Goal: Information Seeking & Learning: Learn about a topic

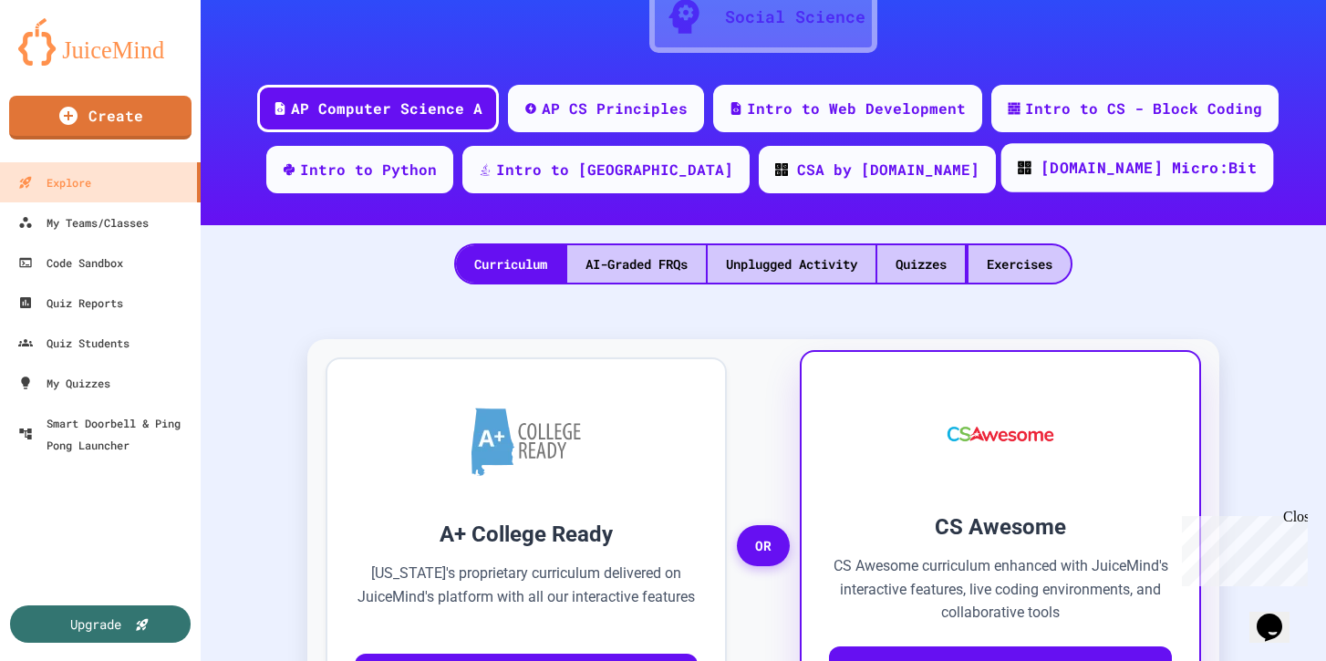
scroll to position [185, 0]
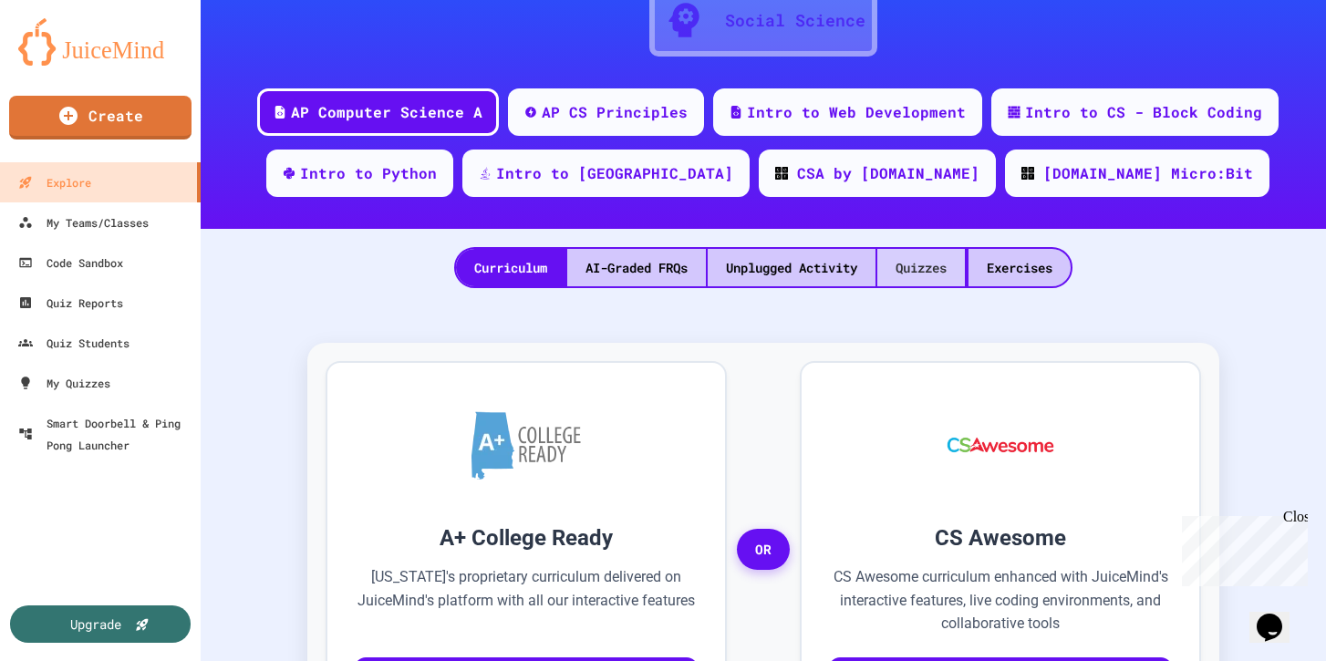
click at [947, 285] on div "Quizzes" at bounding box center [921, 267] width 88 height 37
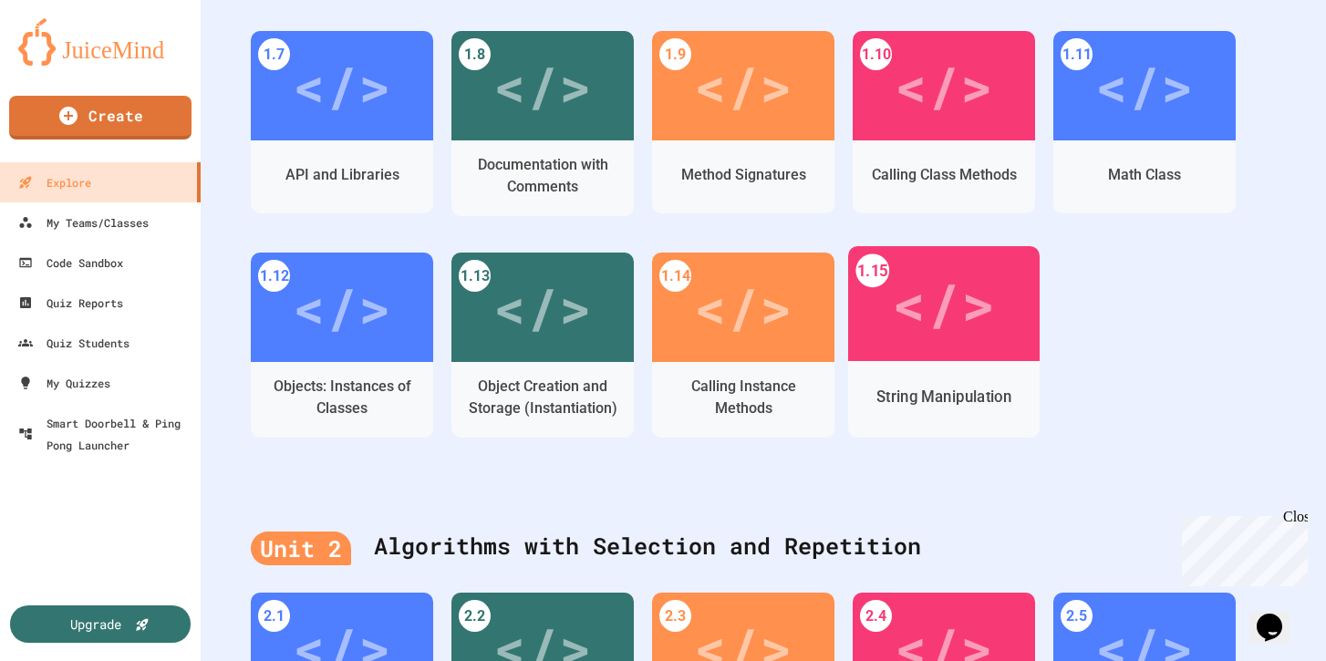
scroll to position [790, 0]
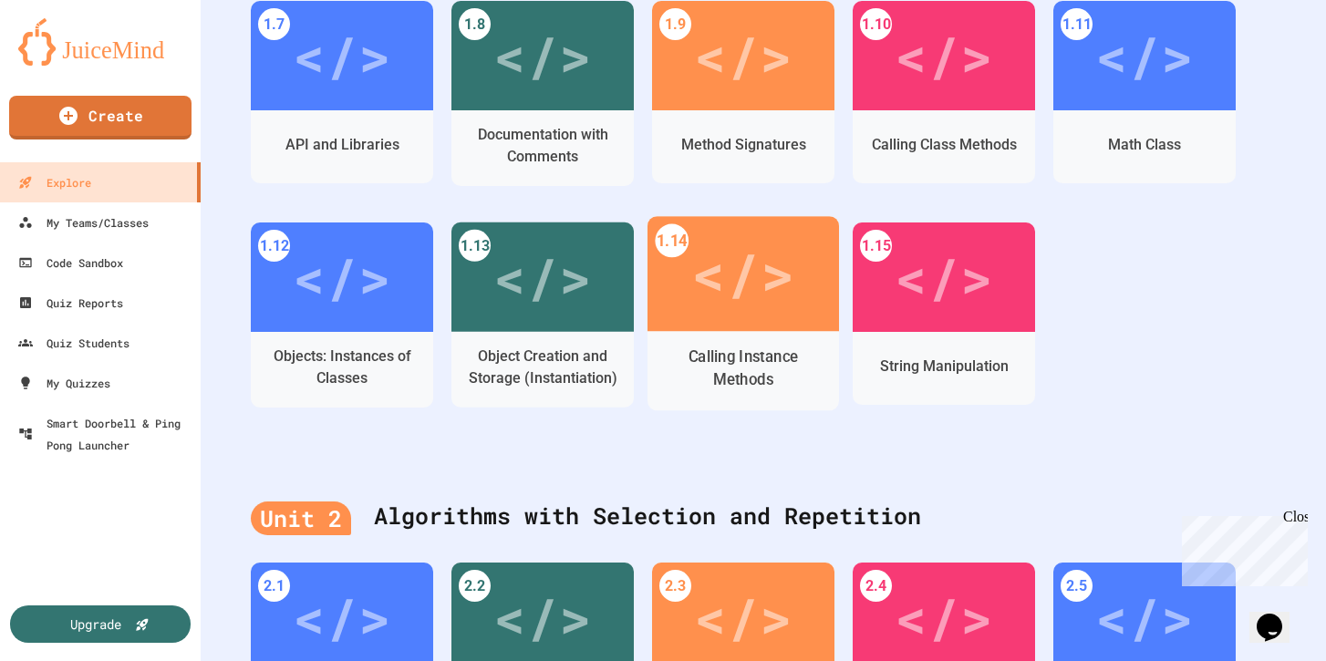
click at [699, 336] on div "Calling Instance Methods" at bounding box center [743, 370] width 192 height 79
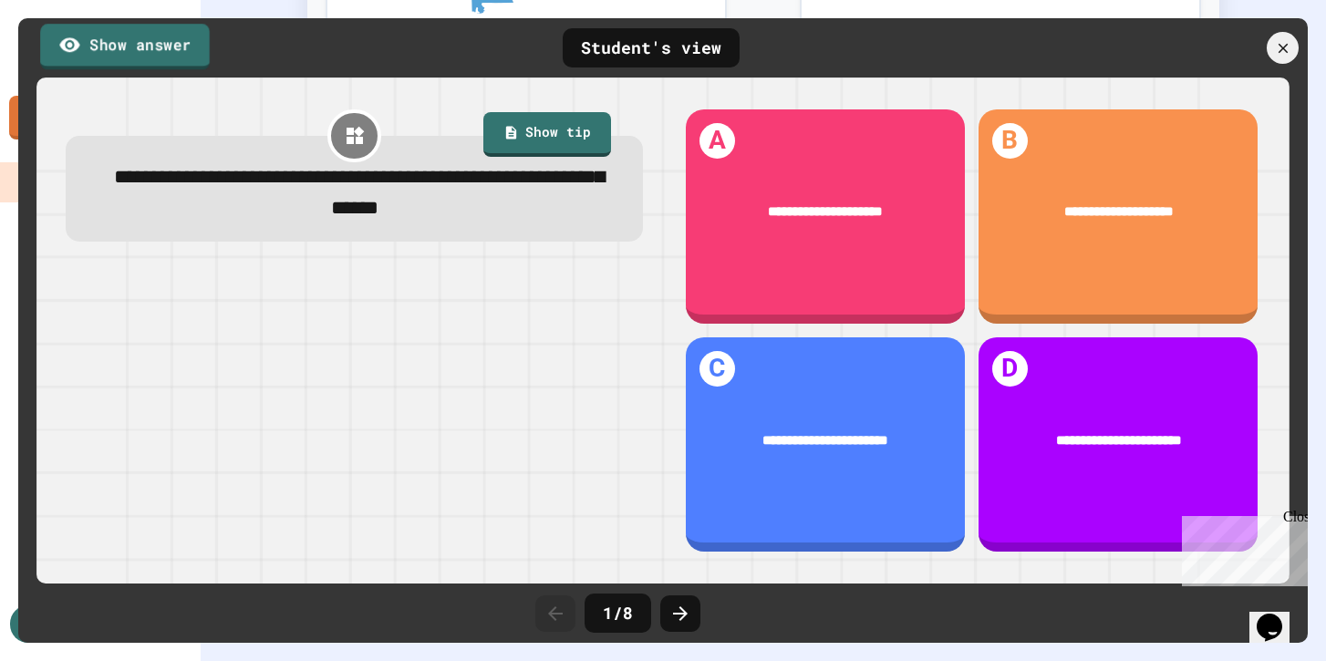
click at [165, 36] on link "Show answer" at bounding box center [125, 47] width 170 height 46
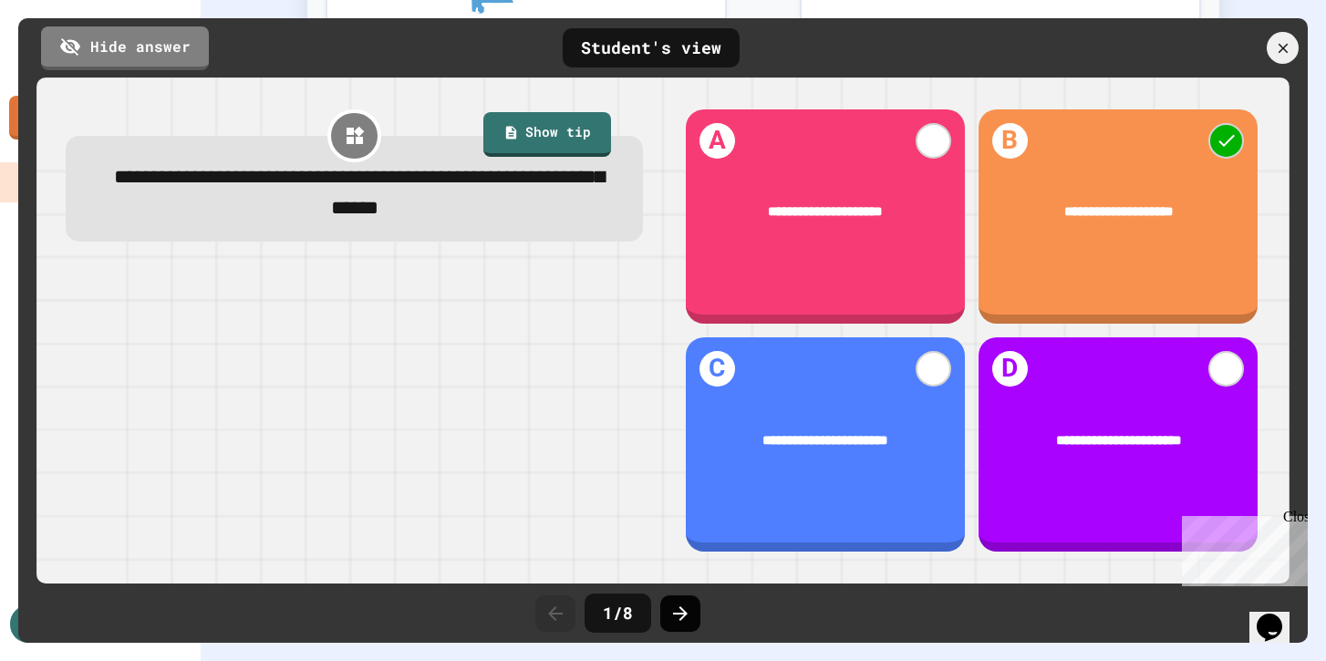
drag, startPoint x: 687, startPoint y: 616, endPoint x: 678, endPoint y: 608, distance: 11.7
click at [678, 608] on icon at bounding box center [680, 614] width 22 height 22
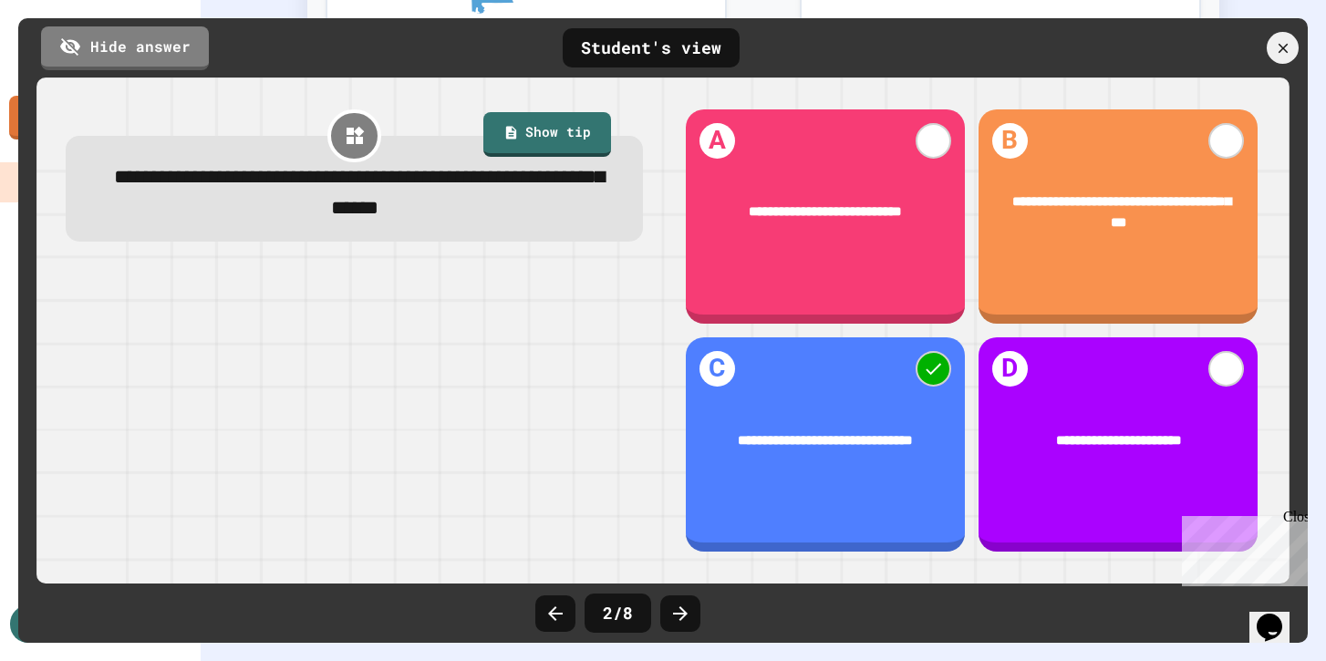
click at [678, 608] on icon at bounding box center [680, 614] width 22 height 22
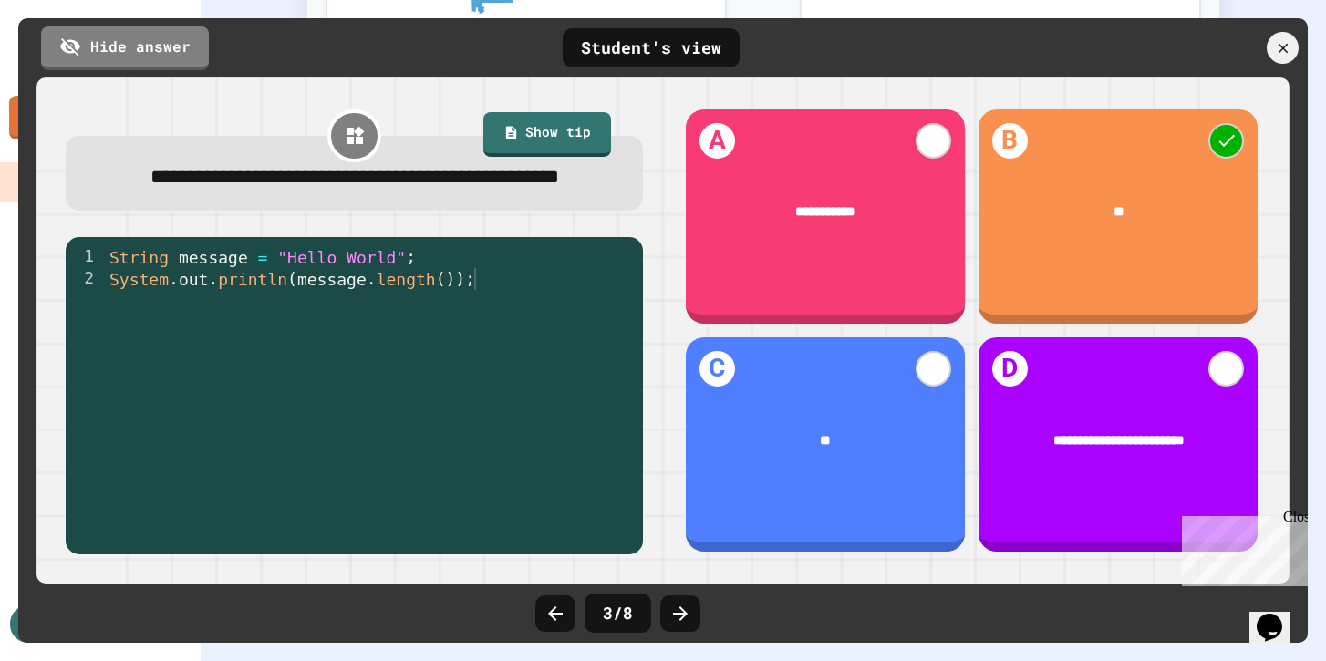
click at [575, 614] on div "3 / 8" at bounding box center [663, 613] width 274 height 55
click at [552, 606] on icon at bounding box center [555, 614] width 22 height 22
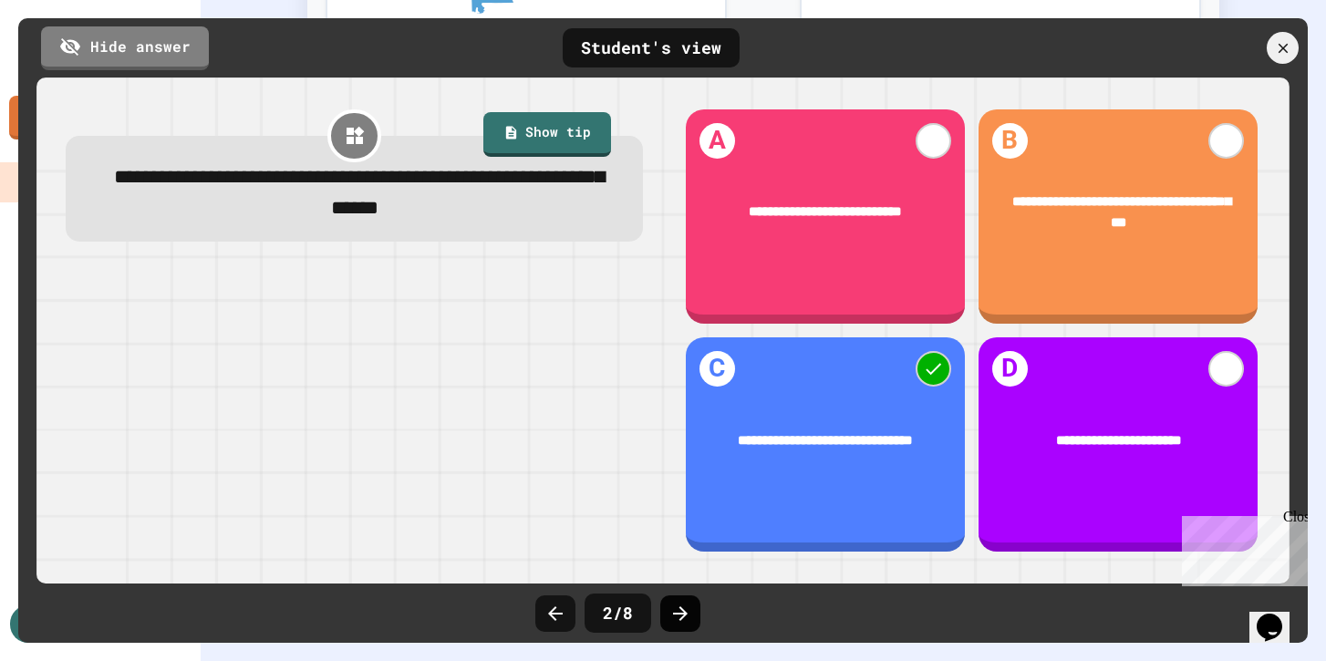
click at [676, 606] on icon at bounding box center [680, 614] width 22 height 22
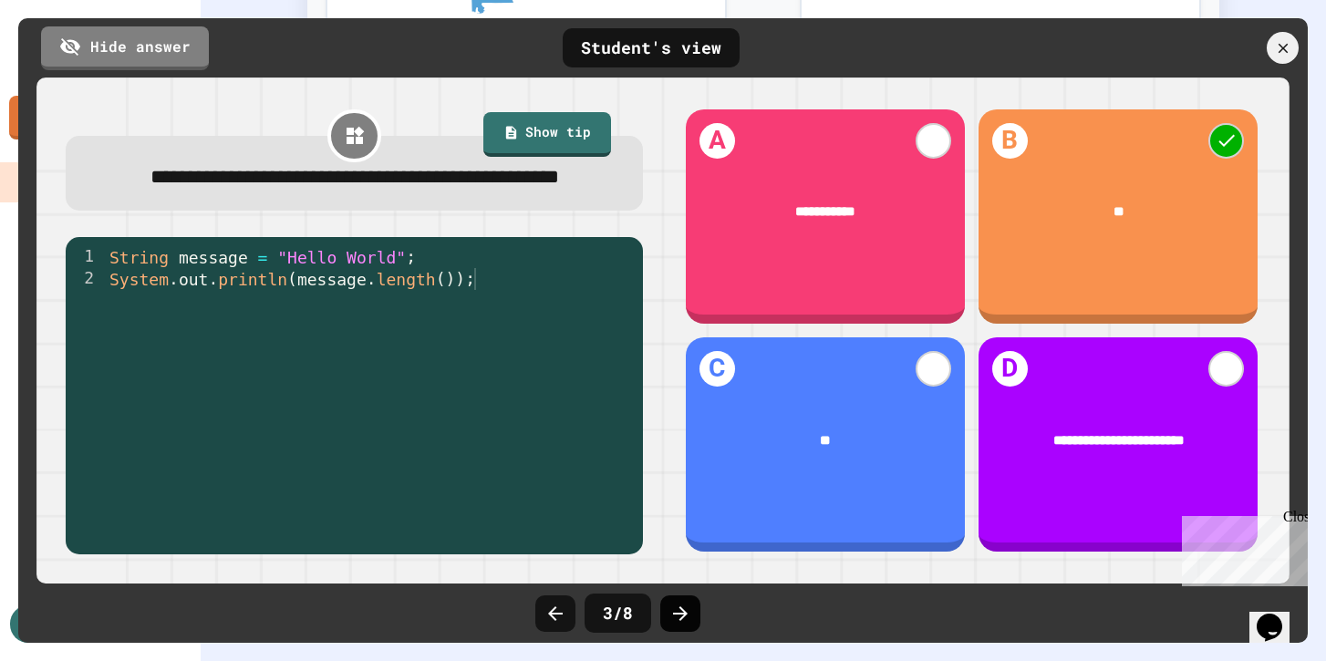
click at [676, 606] on icon at bounding box center [680, 614] width 22 height 22
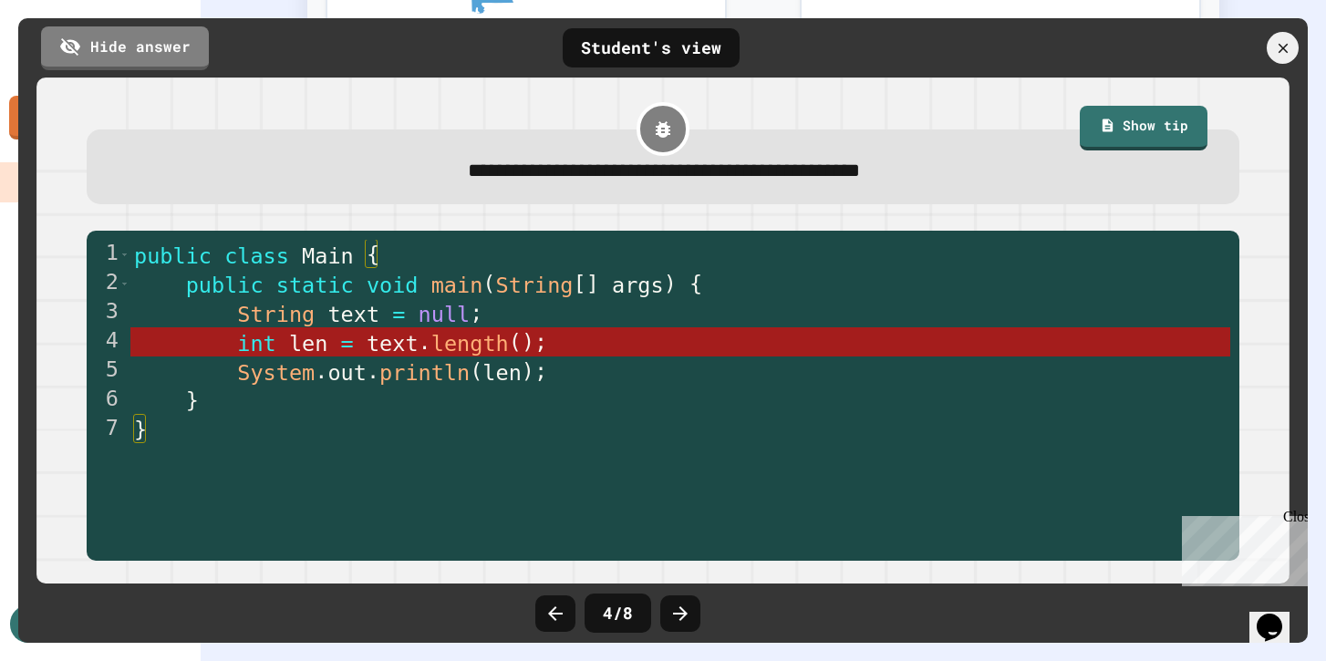
click at [676, 606] on icon at bounding box center [680, 614] width 22 height 22
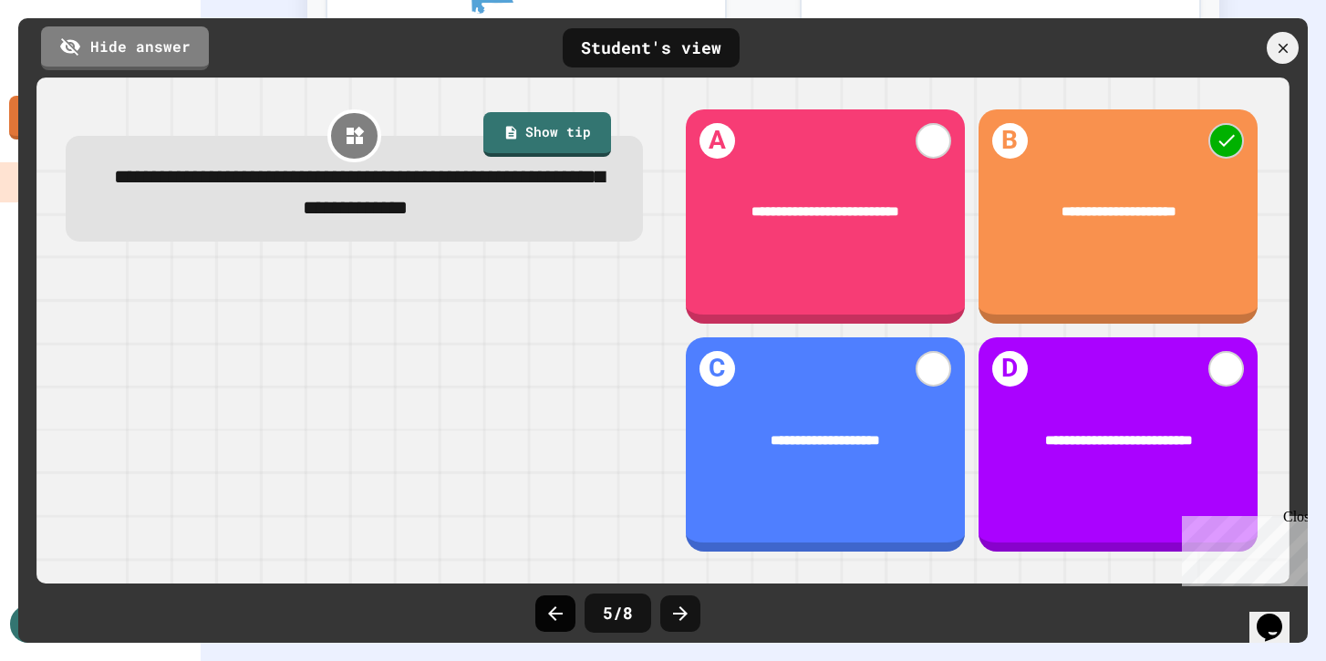
click at [565, 614] on icon at bounding box center [555, 614] width 22 height 22
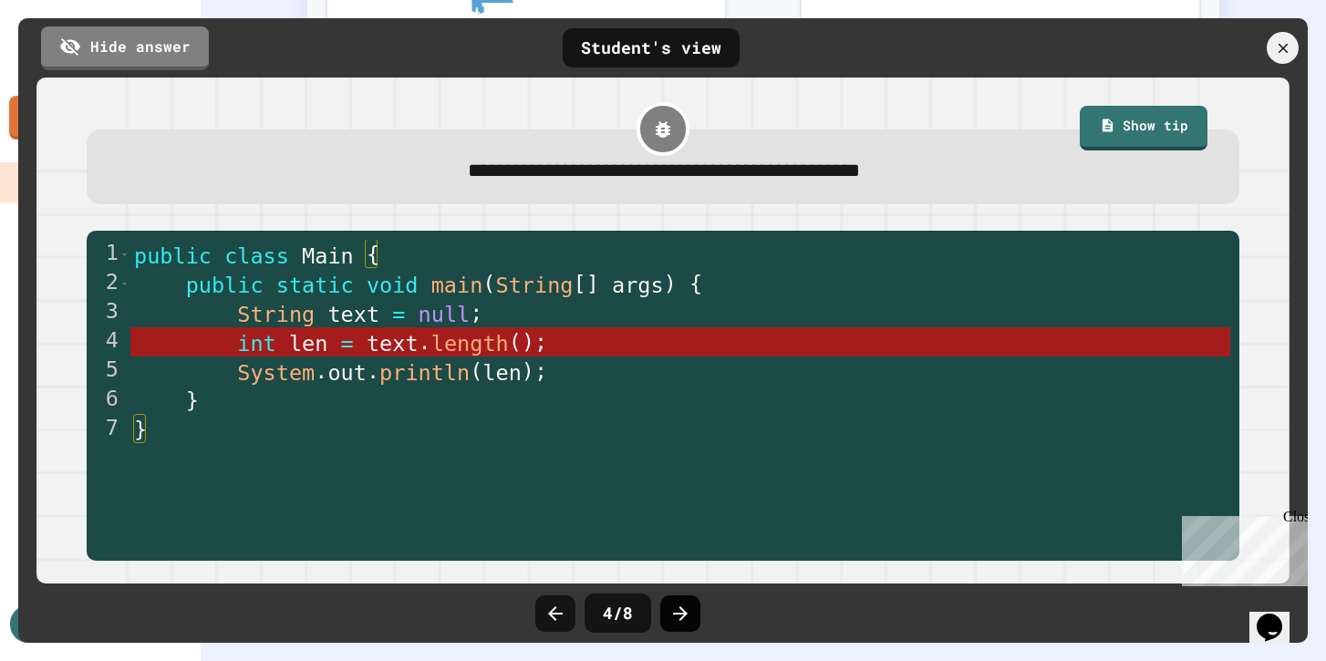
click at [685, 617] on icon at bounding box center [680, 614] width 22 height 22
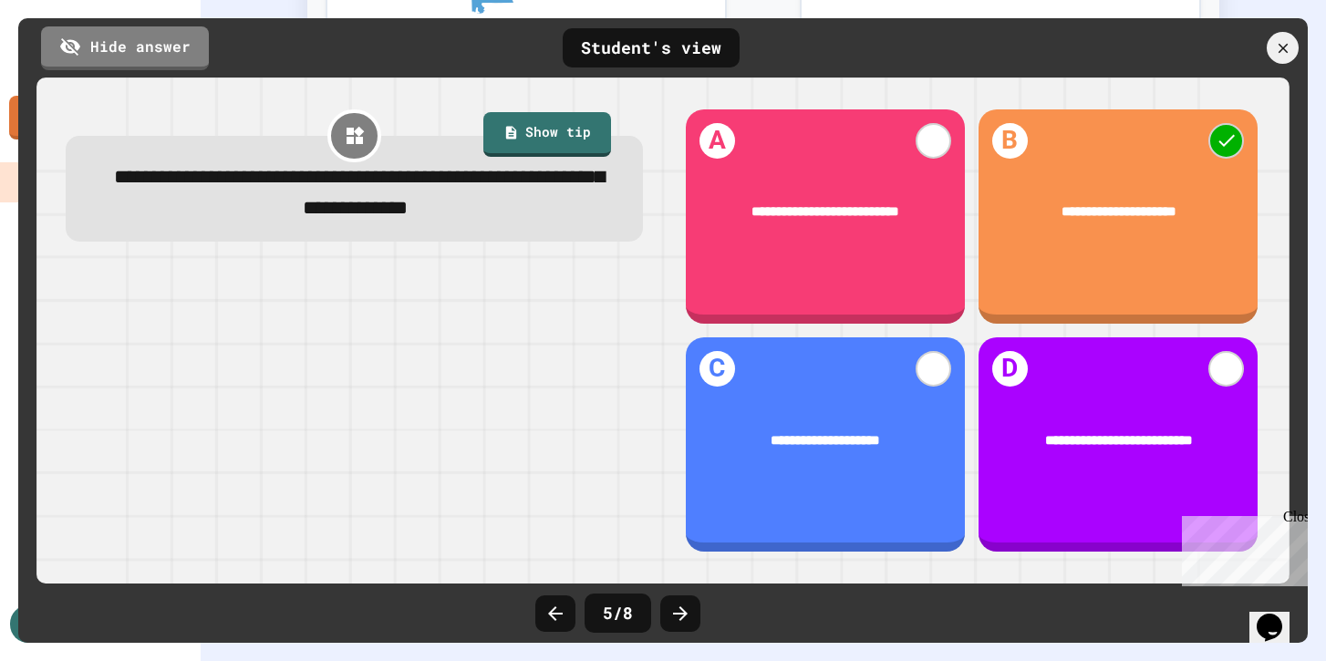
click at [685, 617] on icon at bounding box center [680, 614] width 22 height 22
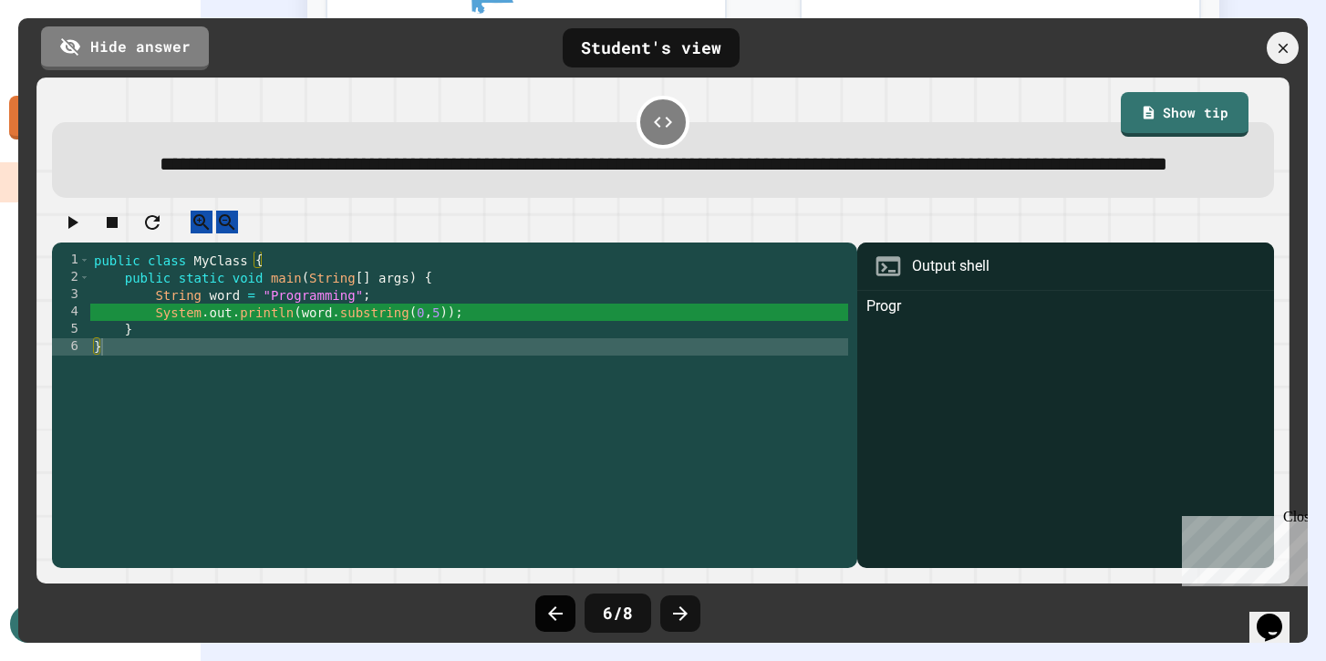
click at [568, 621] on div at bounding box center [555, 614] width 40 height 36
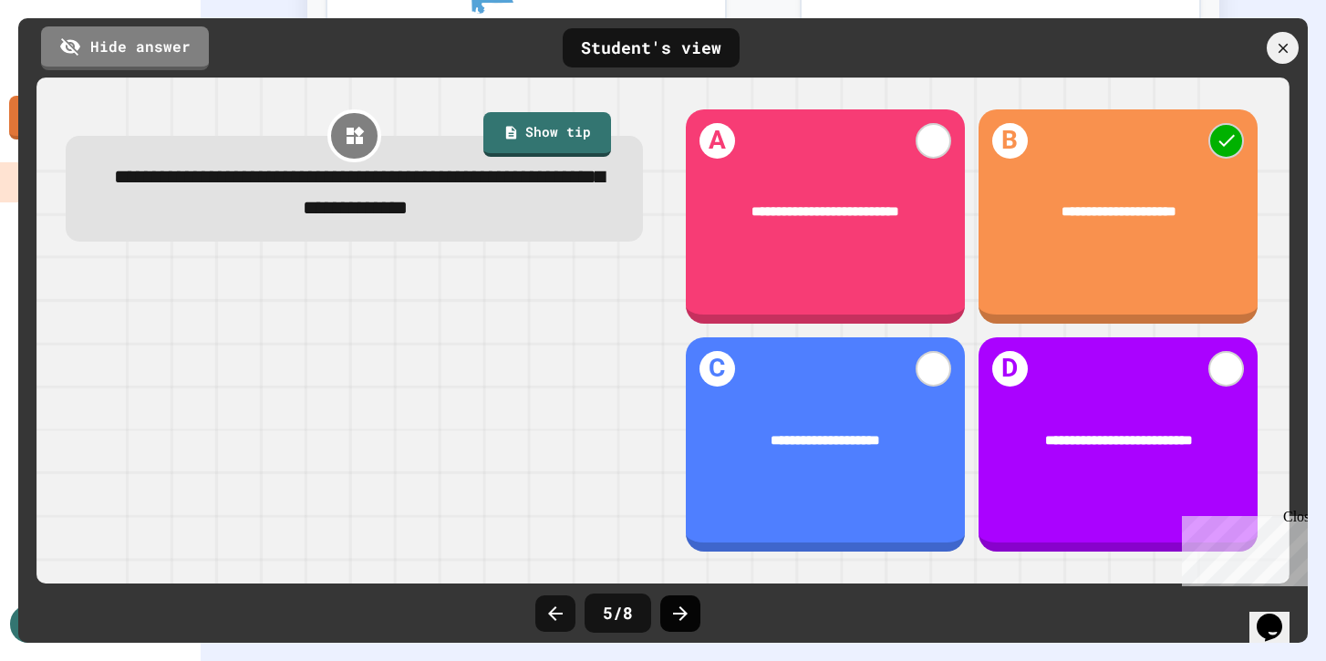
click at [679, 607] on icon at bounding box center [680, 613] width 15 height 15
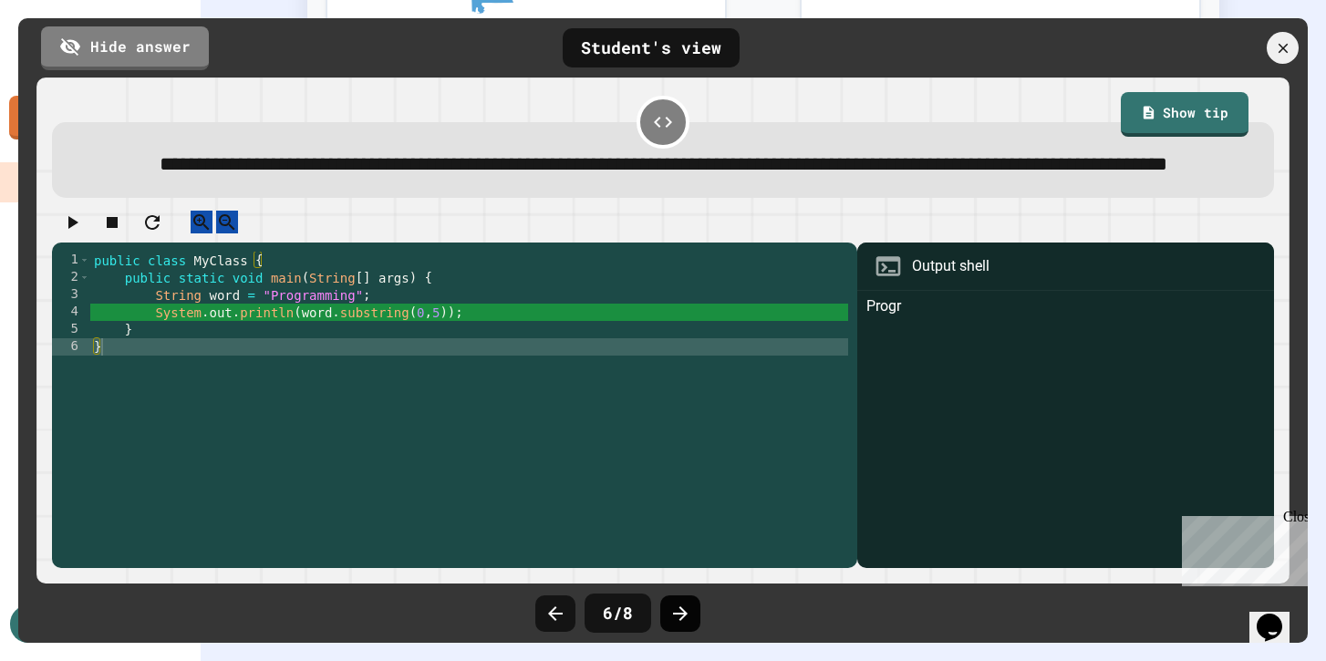
click at [679, 607] on icon at bounding box center [680, 613] width 15 height 15
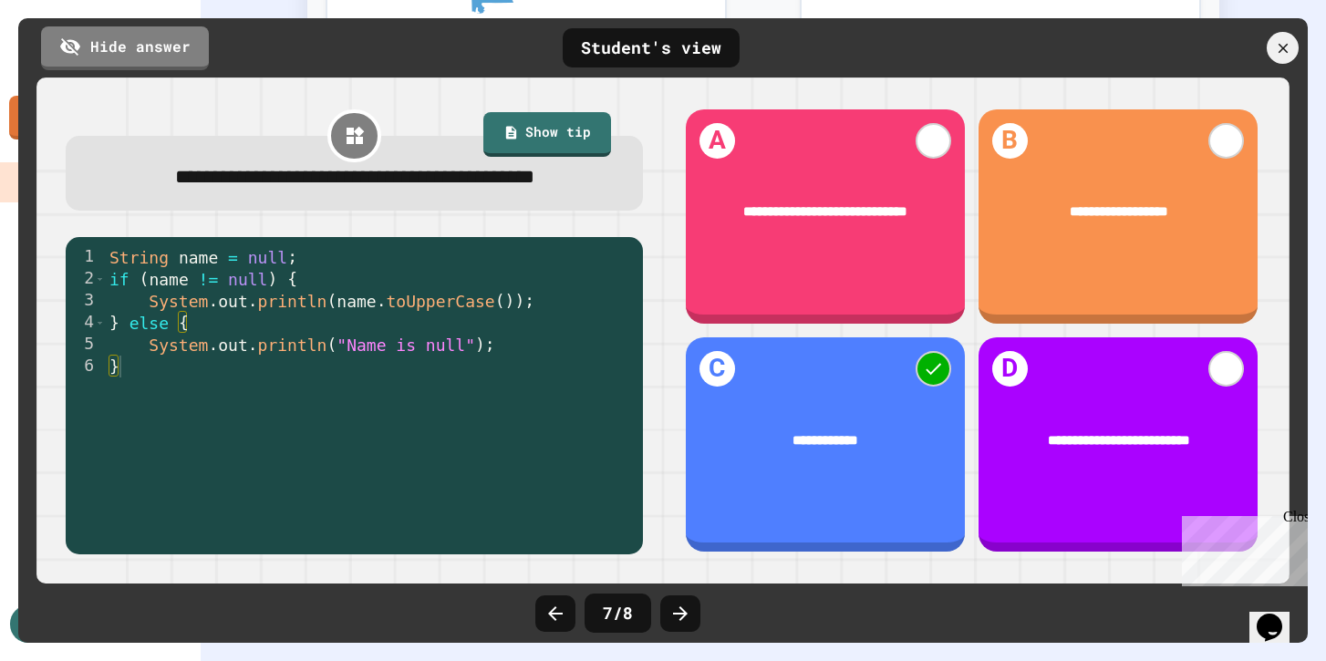
click at [679, 607] on icon at bounding box center [680, 613] width 15 height 15
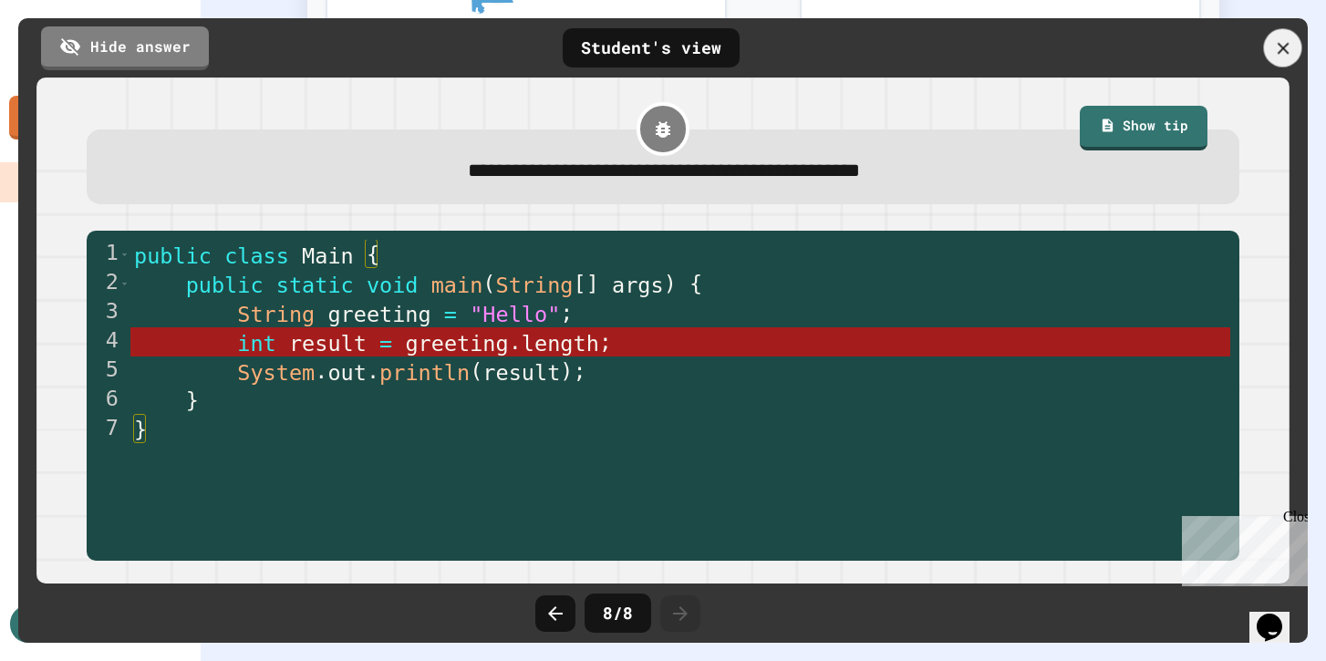
click at [1283, 48] on icon at bounding box center [1283, 48] width 12 height 12
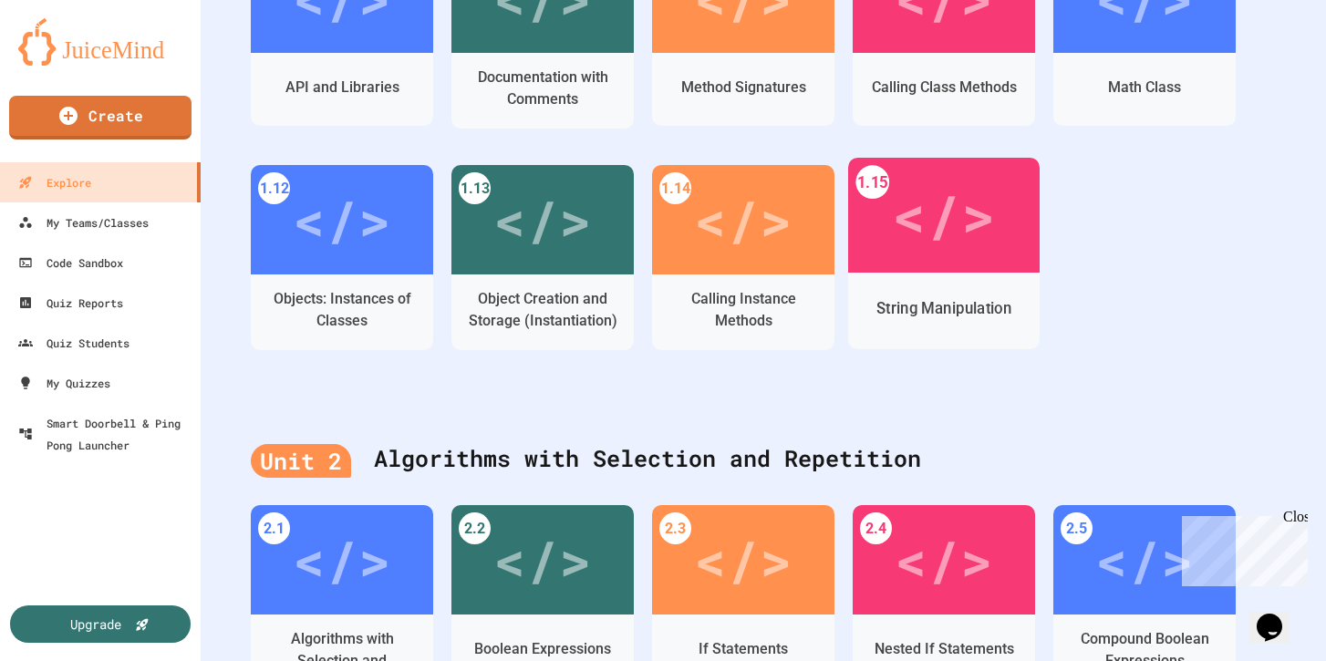
scroll to position [895, 0]
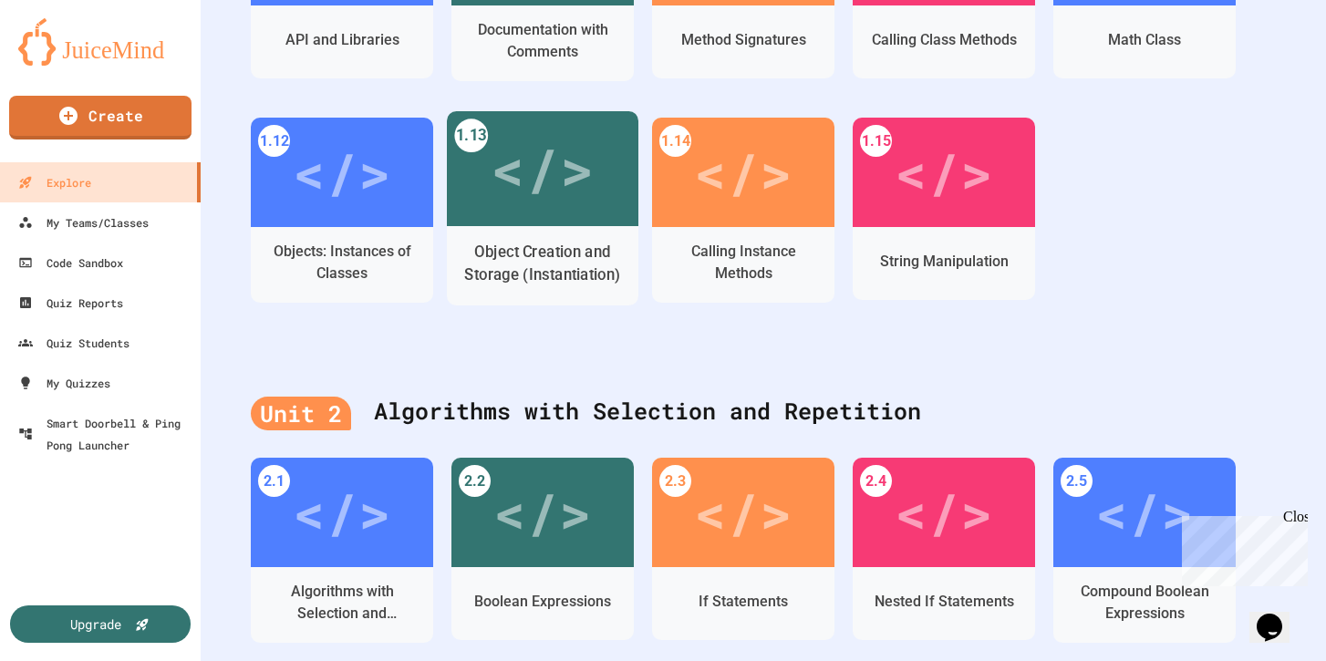
click at [595, 220] on div "</>" at bounding box center [543, 168] width 192 height 115
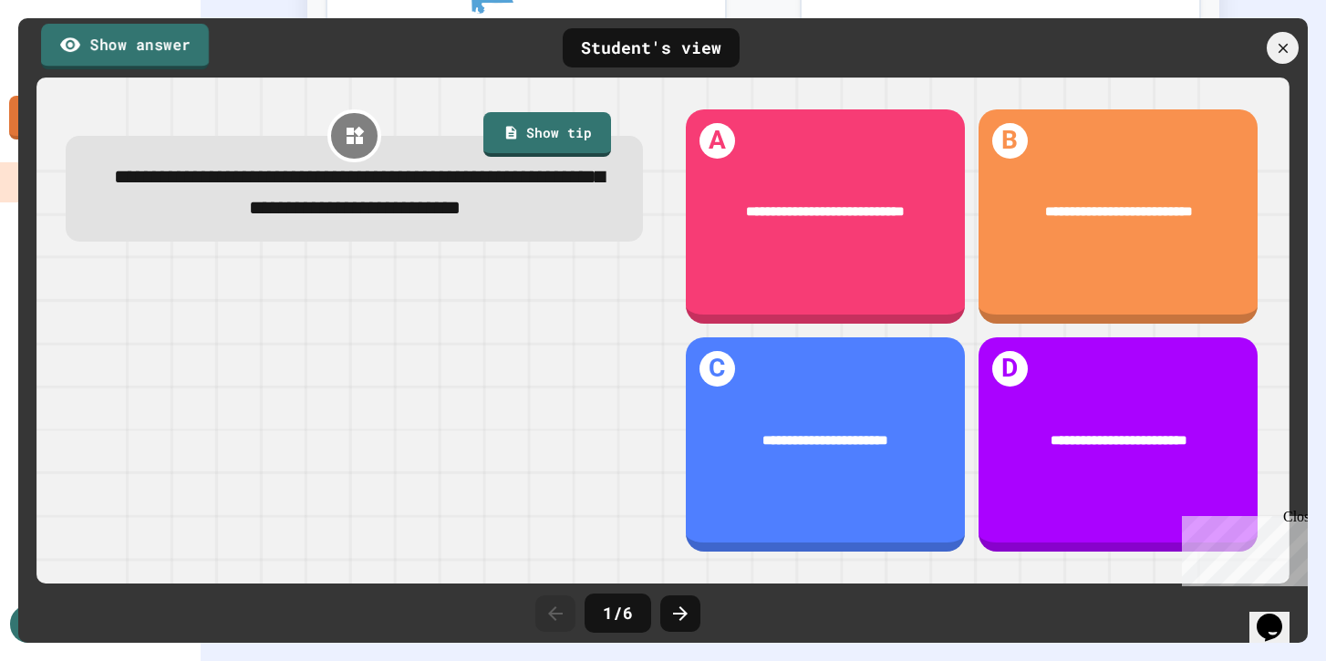
click at [128, 40] on link "Show answer" at bounding box center [125, 47] width 168 height 46
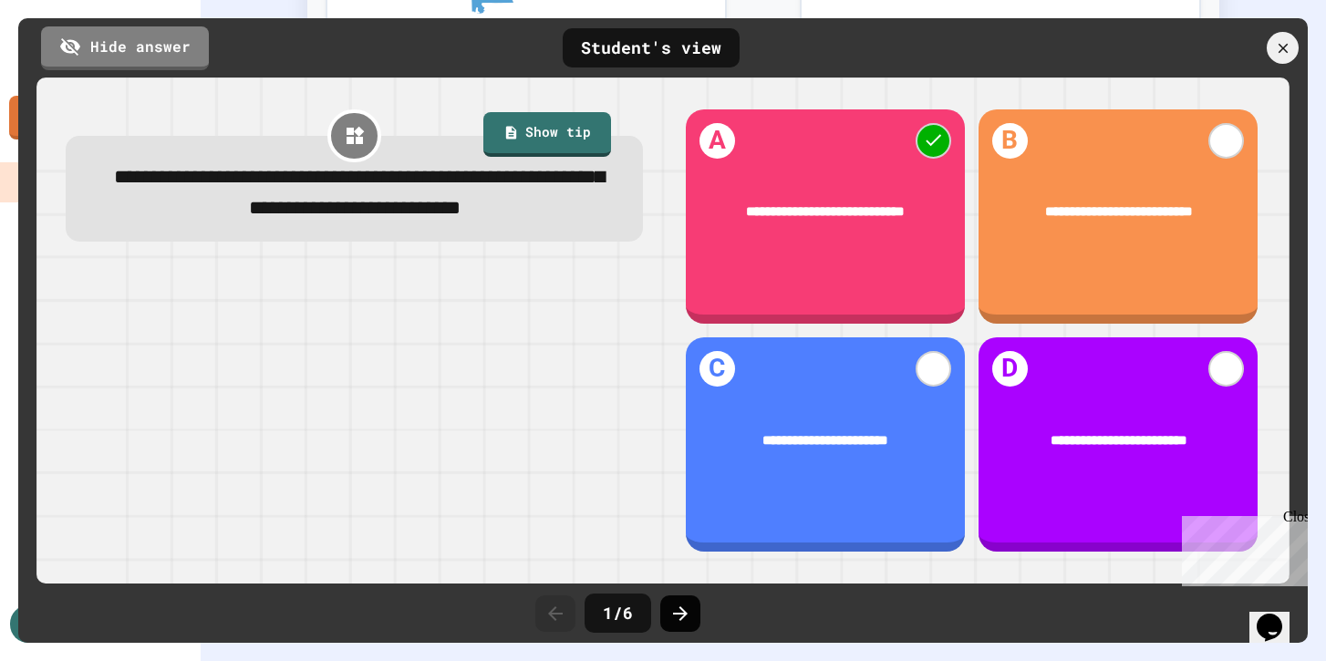
click at [678, 617] on icon at bounding box center [680, 614] width 22 height 22
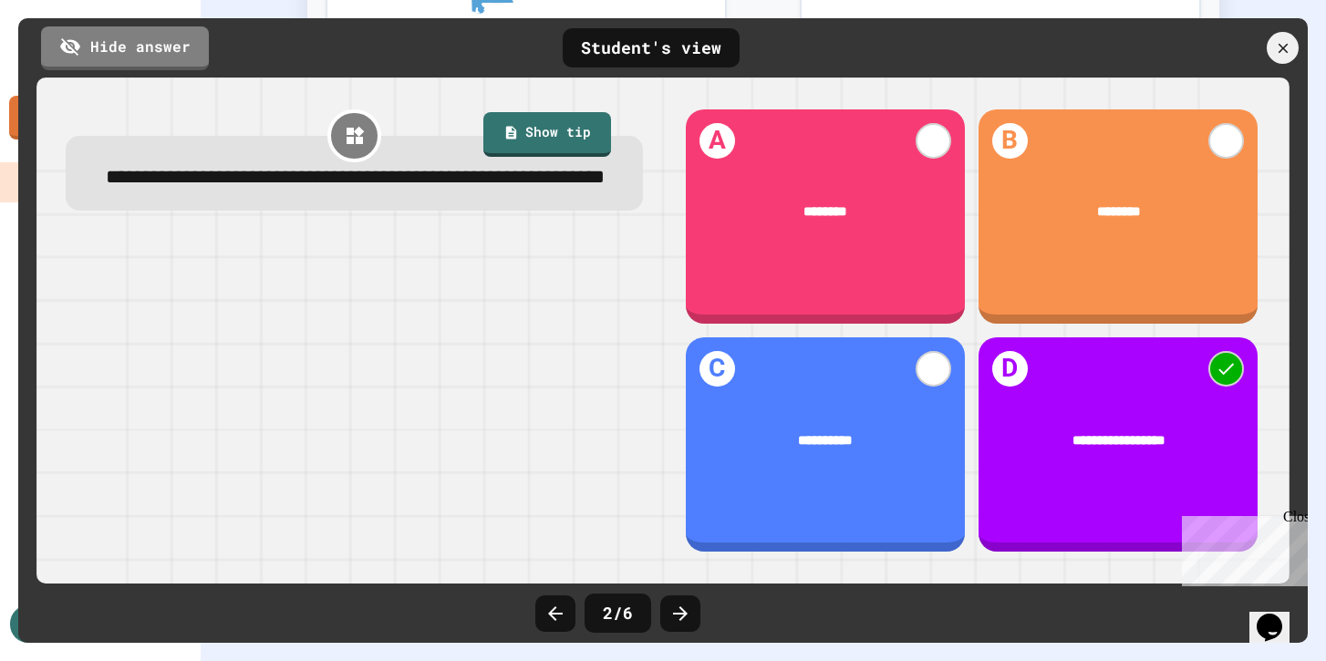
click at [678, 617] on icon at bounding box center [680, 614] width 22 height 22
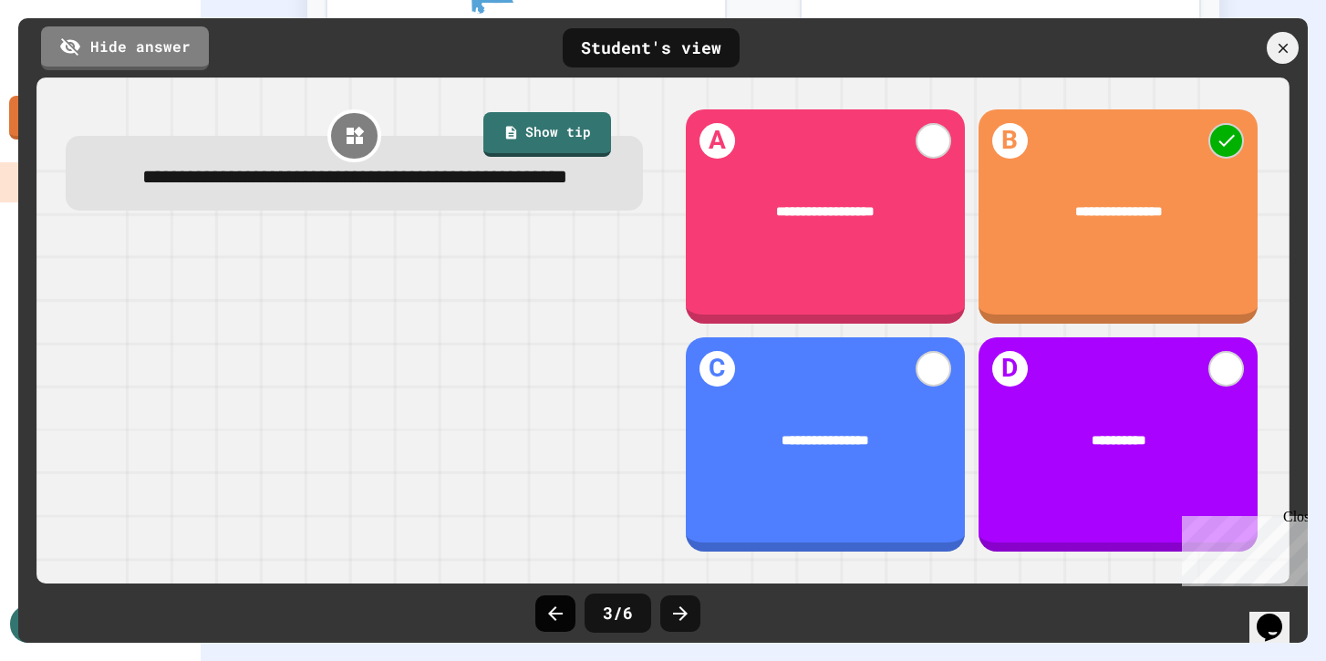
click at [572, 619] on div at bounding box center [555, 614] width 40 height 36
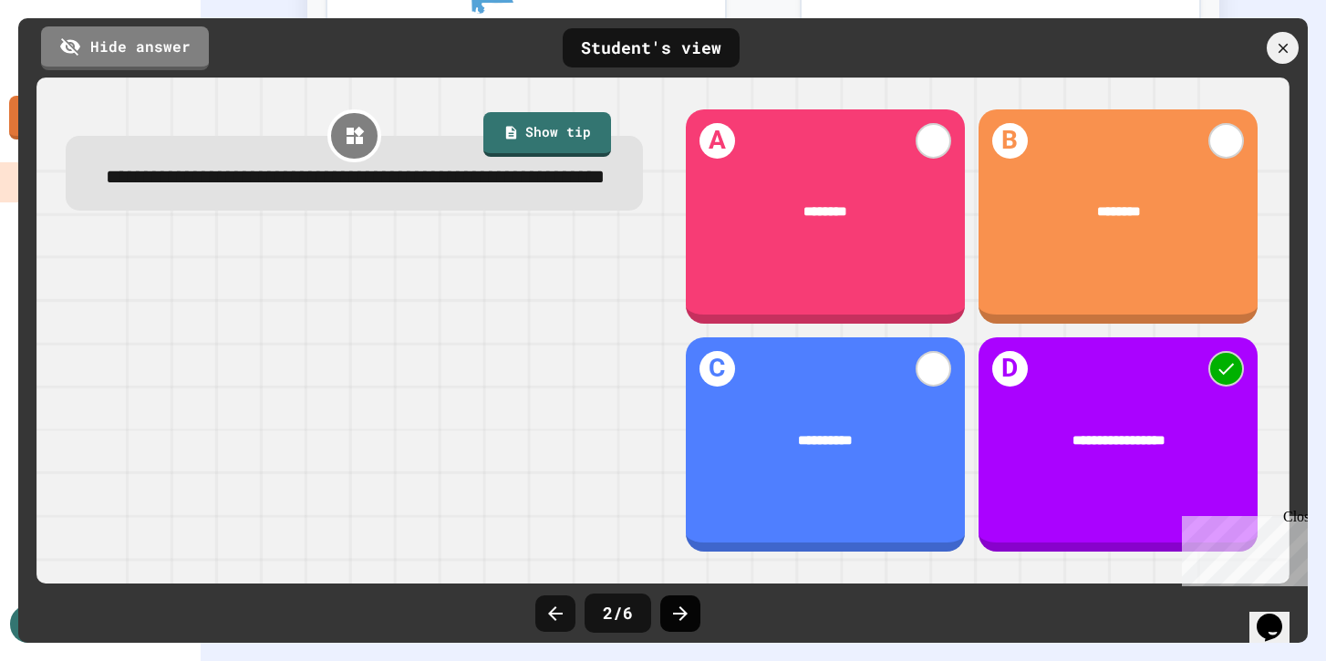
click at [677, 619] on icon at bounding box center [680, 614] width 22 height 22
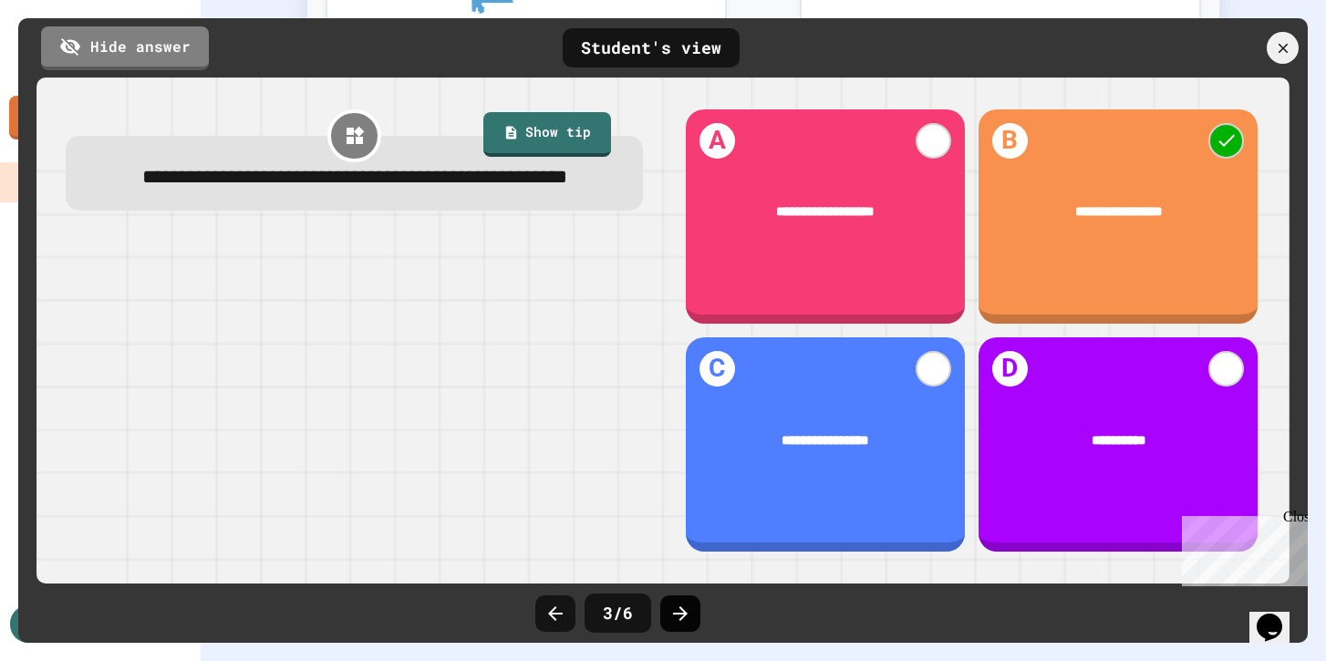
click at [677, 617] on icon at bounding box center [680, 614] width 22 height 22
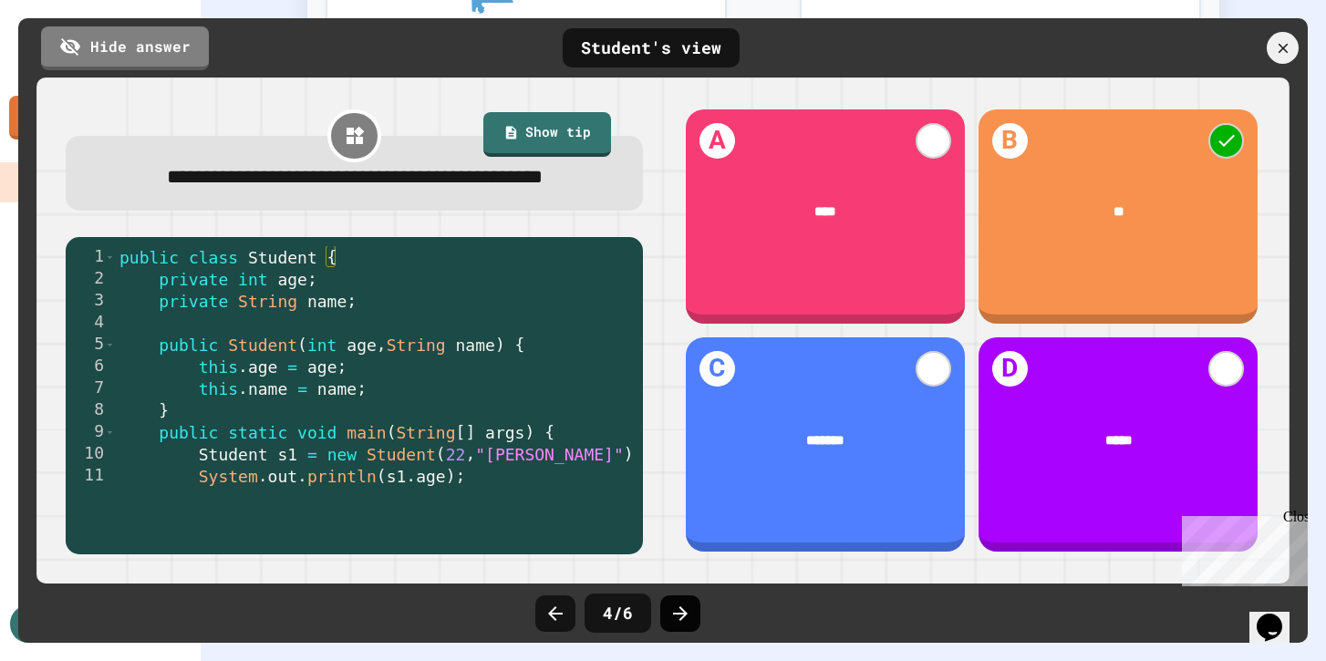
click at [677, 617] on icon at bounding box center [680, 614] width 22 height 22
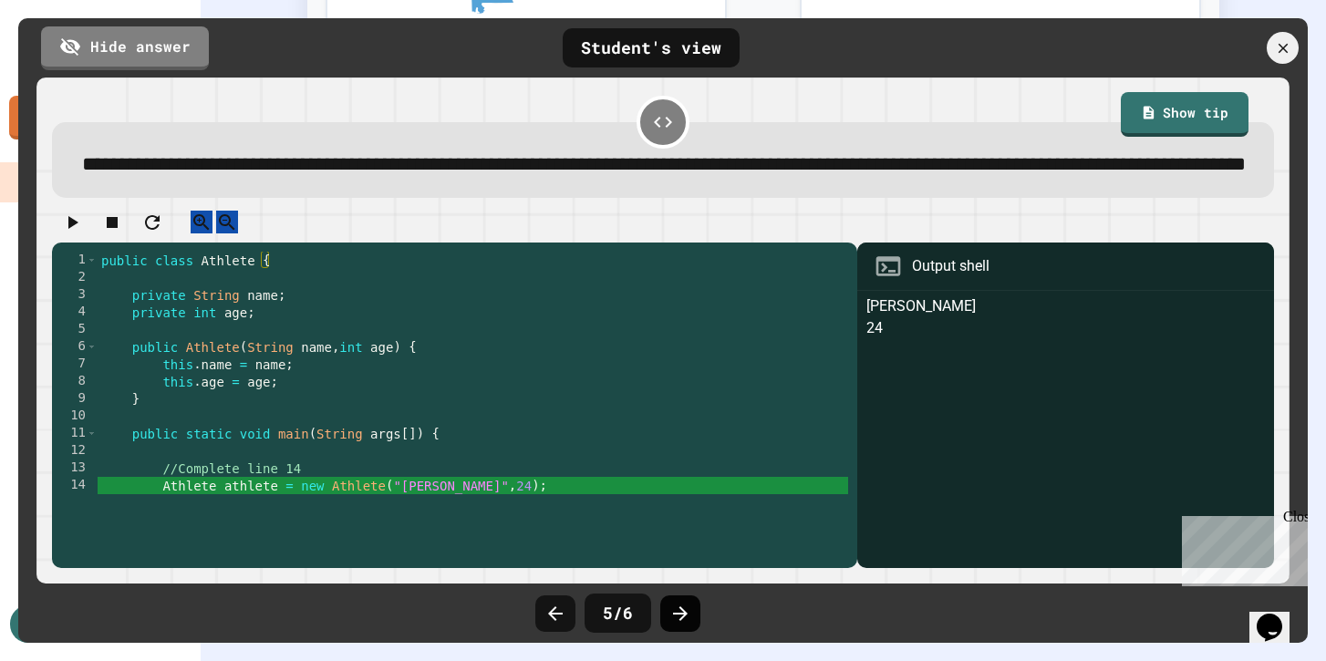
click at [680, 616] on icon at bounding box center [680, 614] width 22 height 22
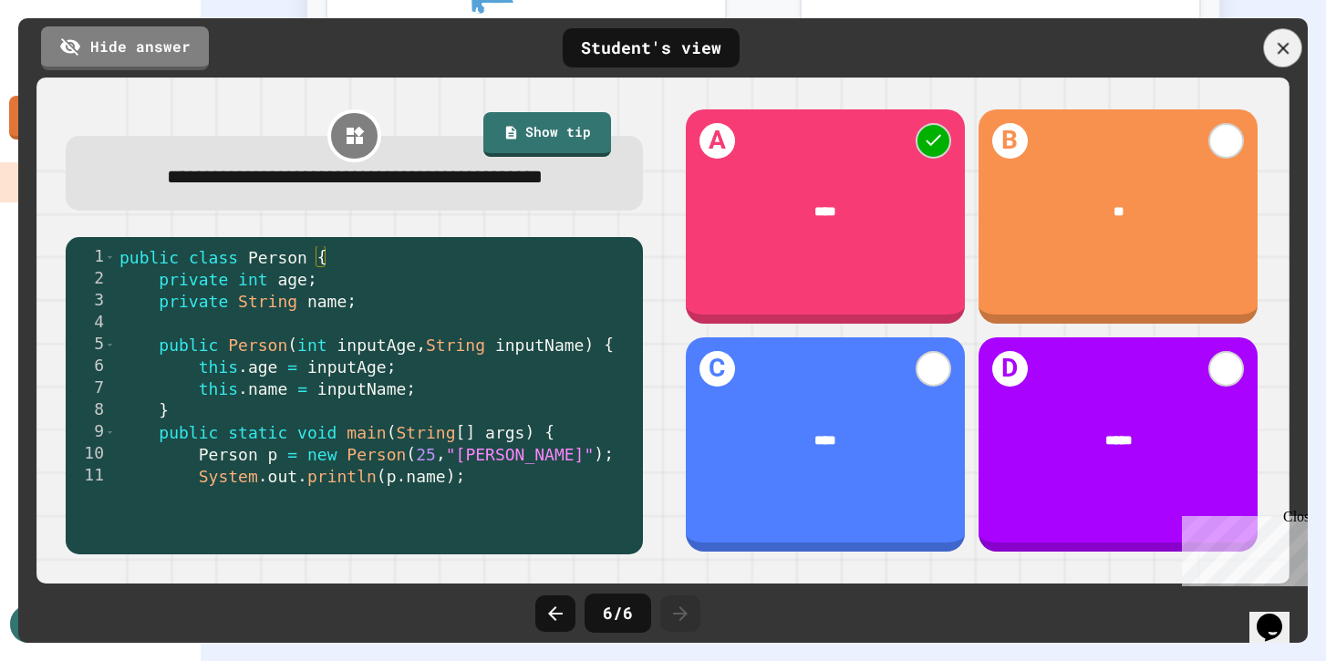
click at [1289, 49] on icon at bounding box center [1283, 48] width 20 height 20
